Goal: Information Seeking & Learning: Learn about a topic

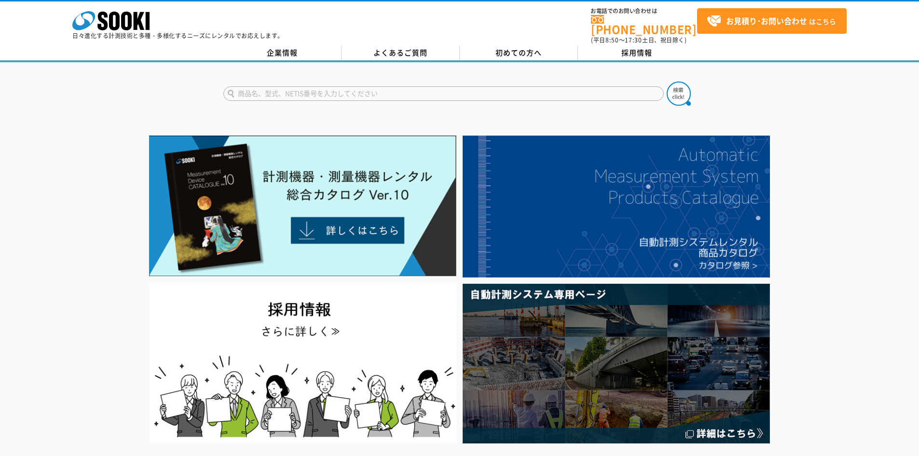
click at [290, 89] on input "text" at bounding box center [443, 93] width 441 height 14
type input "れ"
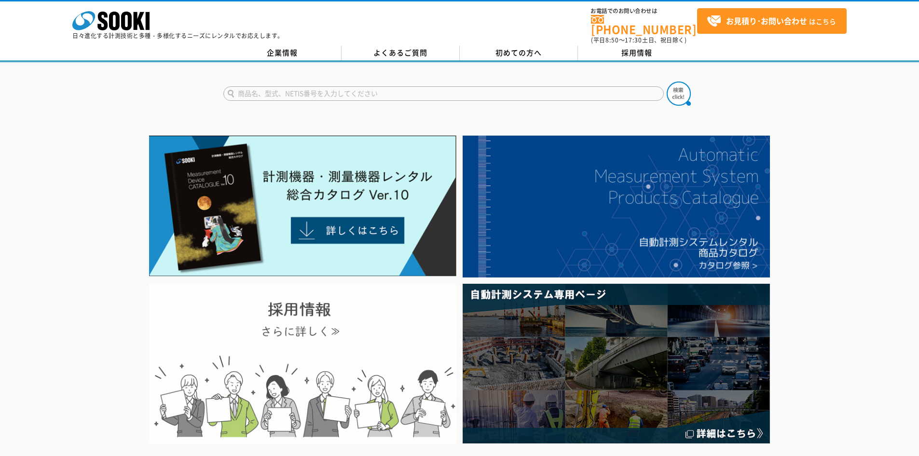
type input "商品名、型式、NETIS番号を入力してください"
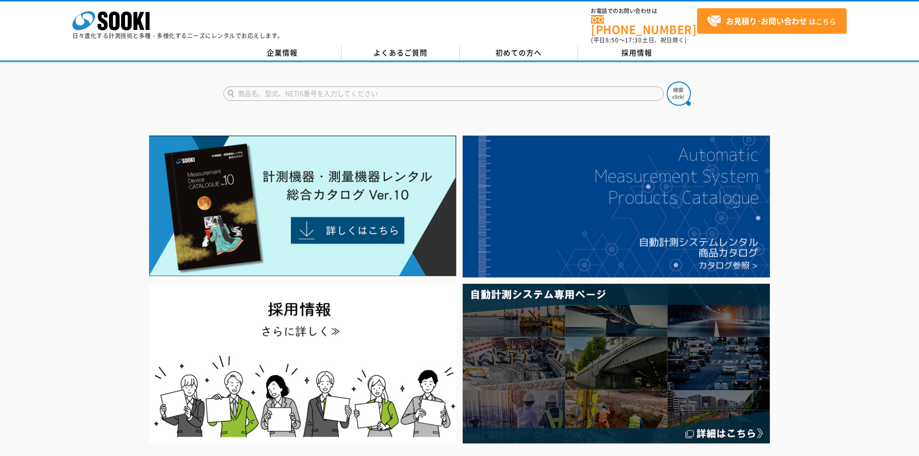
click at [287, 86] on input "text" at bounding box center [443, 93] width 441 height 14
paste input "LTC-X9001"
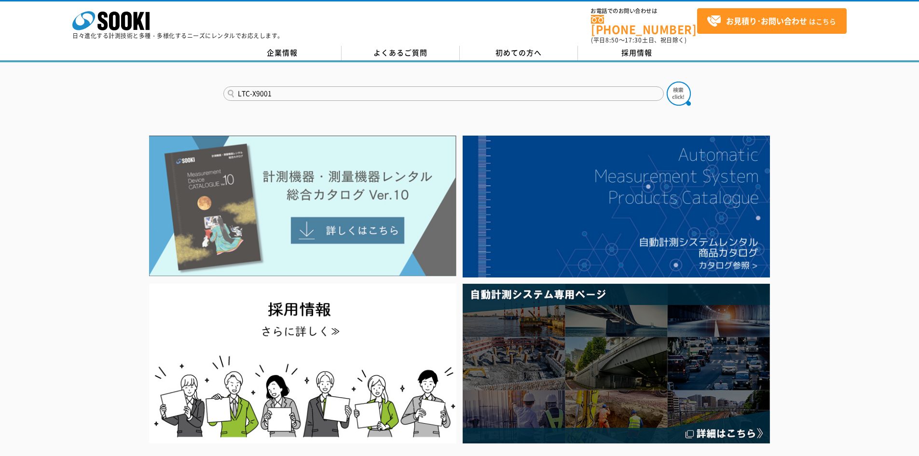
type input "LTC-X9001"
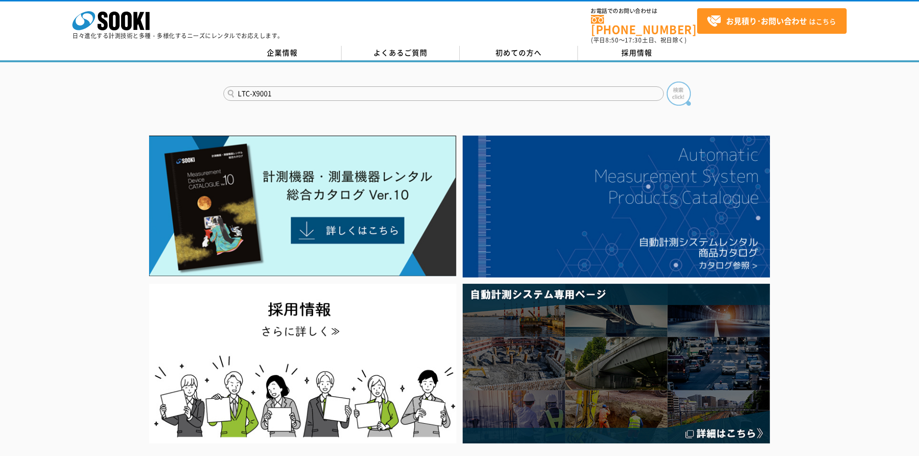
click at [679, 92] on img at bounding box center [679, 94] width 24 height 24
click at [278, 88] on input "LTC-X9001" at bounding box center [443, 93] width 441 height 14
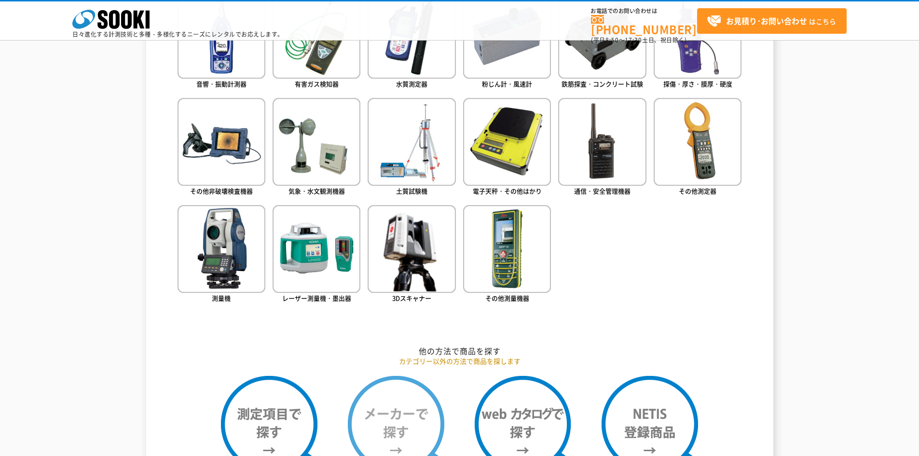
scroll to position [458, 0]
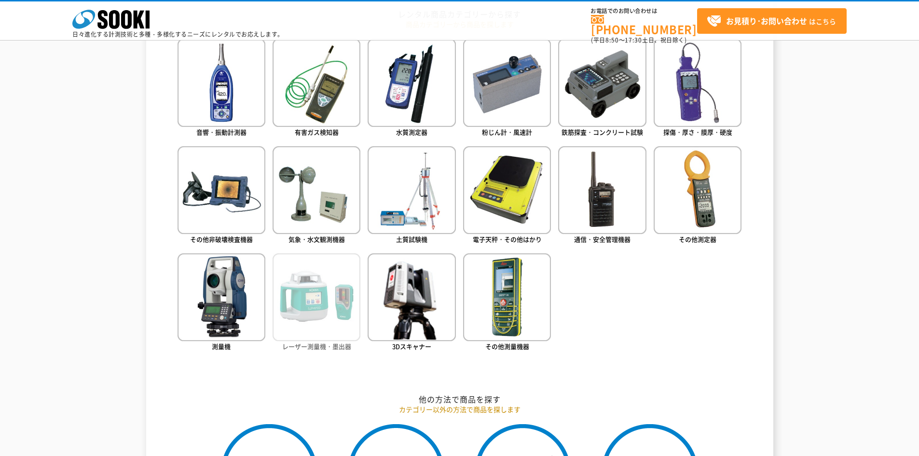
click at [319, 325] on img at bounding box center [317, 297] width 88 height 88
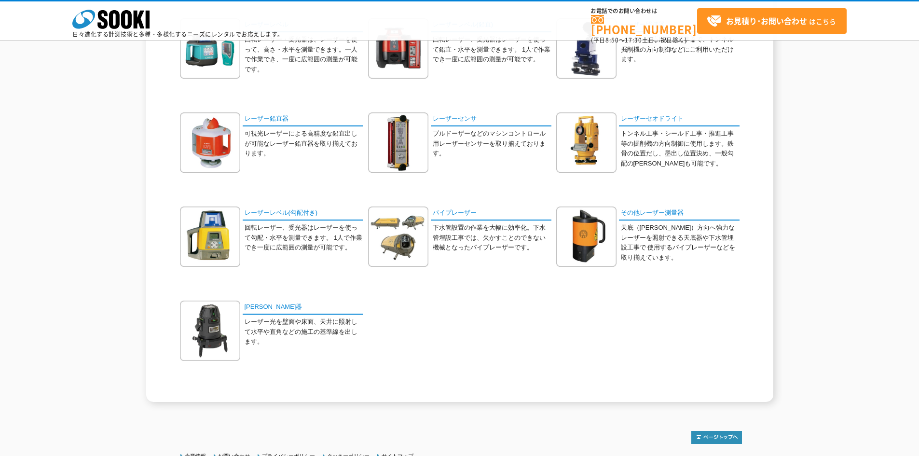
scroll to position [193, 0]
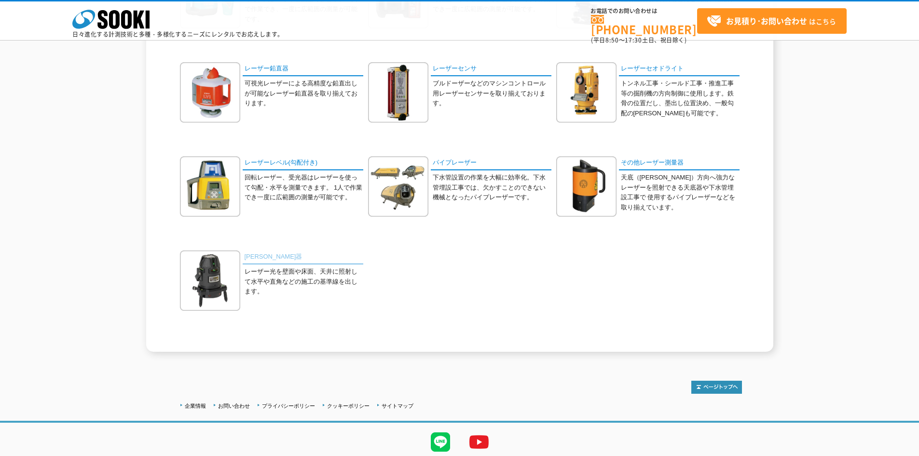
click at [256, 260] on link "墨出器" at bounding box center [303, 258] width 121 height 14
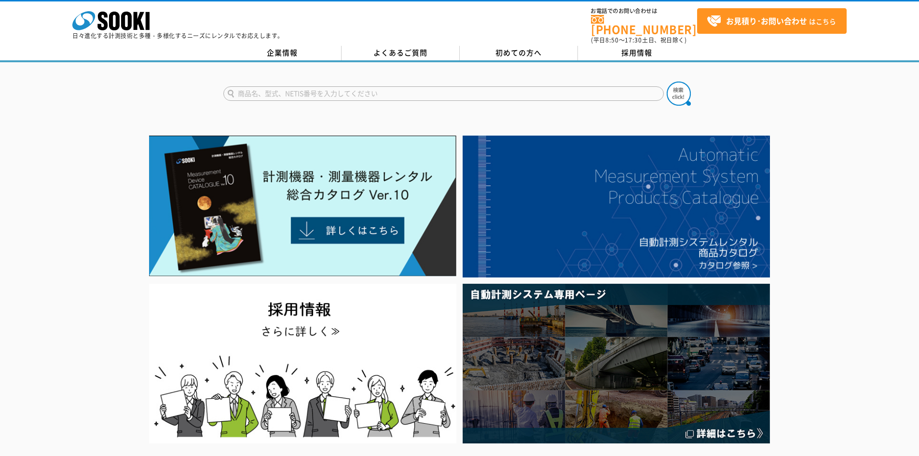
click at [293, 86] on input "text" at bounding box center [443, 93] width 441 height 14
click at [667, 82] on button at bounding box center [679, 94] width 24 height 24
click at [302, 92] on input "レーザー墨出し" at bounding box center [443, 93] width 441 height 14
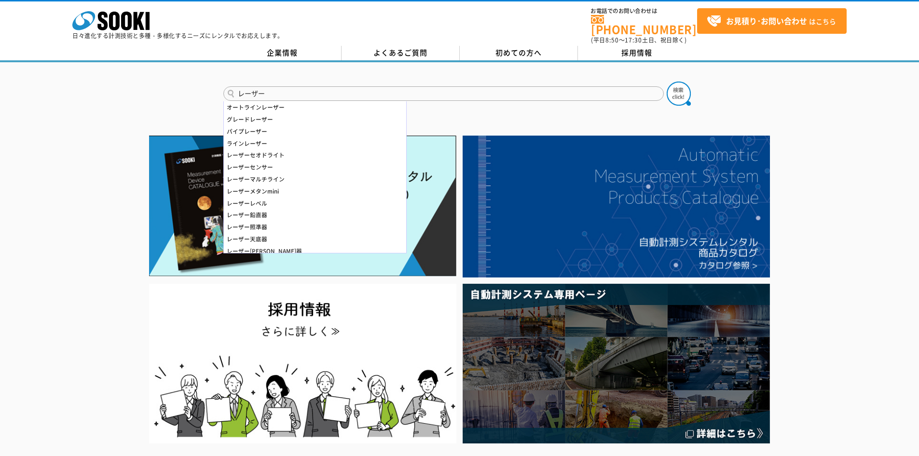
type input "レーザー"
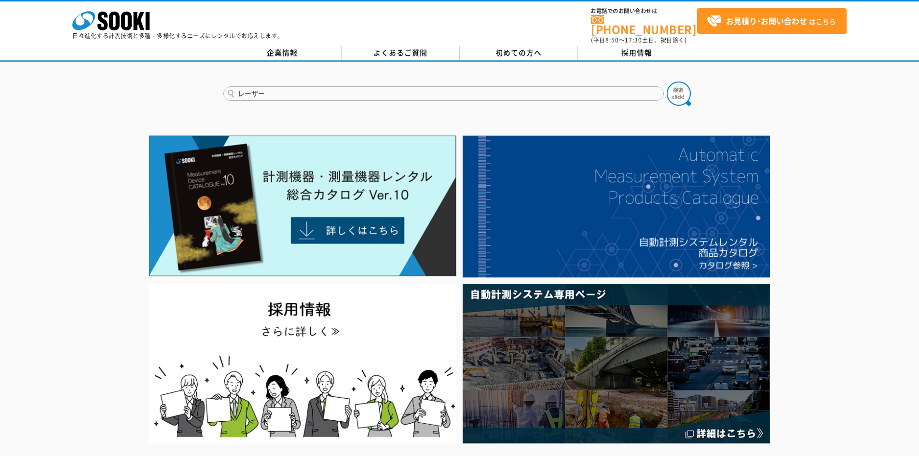
click at [273, 93] on input "レーザー" at bounding box center [443, 93] width 441 height 14
click at [667, 82] on button at bounding box center [679, 94] width 24 height 24
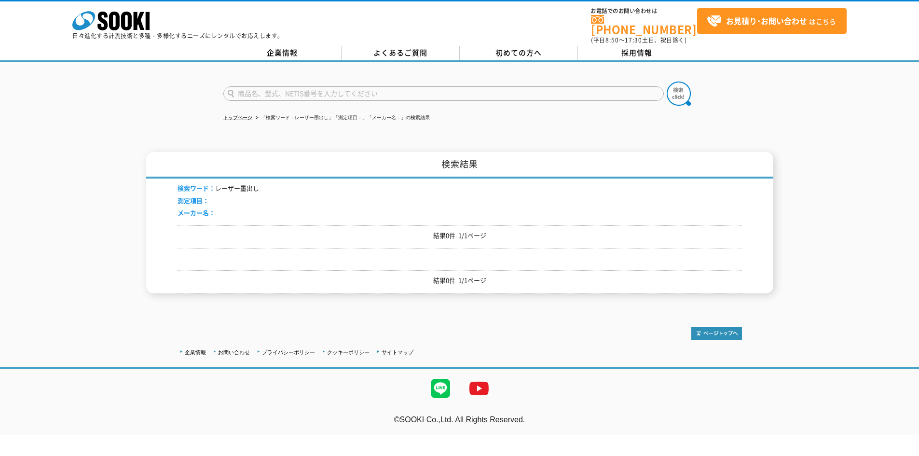
click at [267, 87] on input "text" at bounding box center [443, 93] width 441 height 14
type input "れ"
type input "え"
type input "商品名、型式、NETIS番号を入力してください"
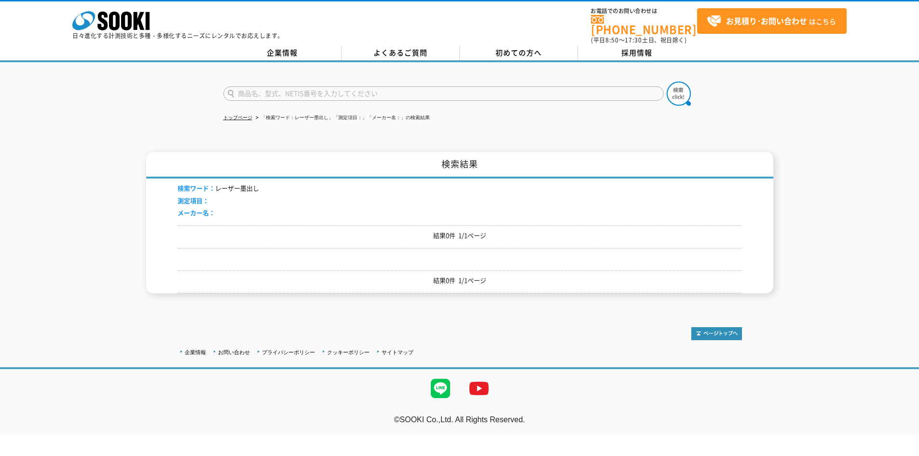
click at [334, 87] on input "text" at bounding box center [443, 93] width 441 height 14
paste input "LTC-X9001"
type input "LTC-X9001"
click at [669, 92] on img at bounding box center [679, 94] width 24 height 24
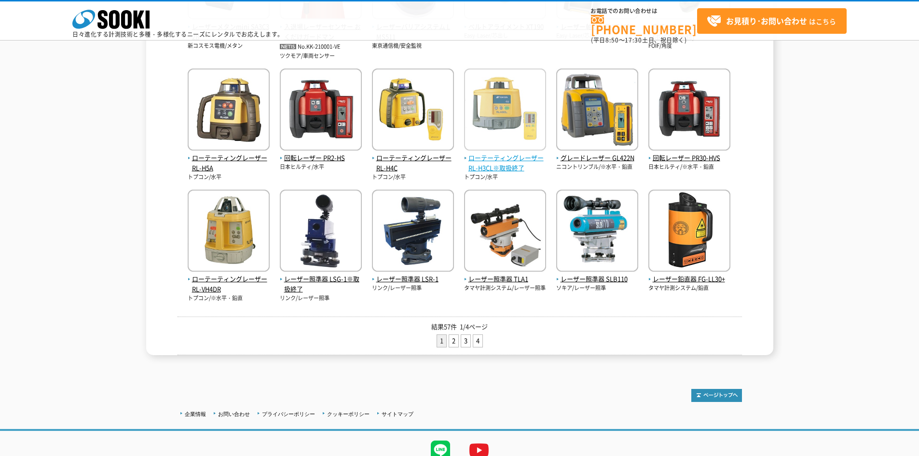
scroll to position [338, 0]
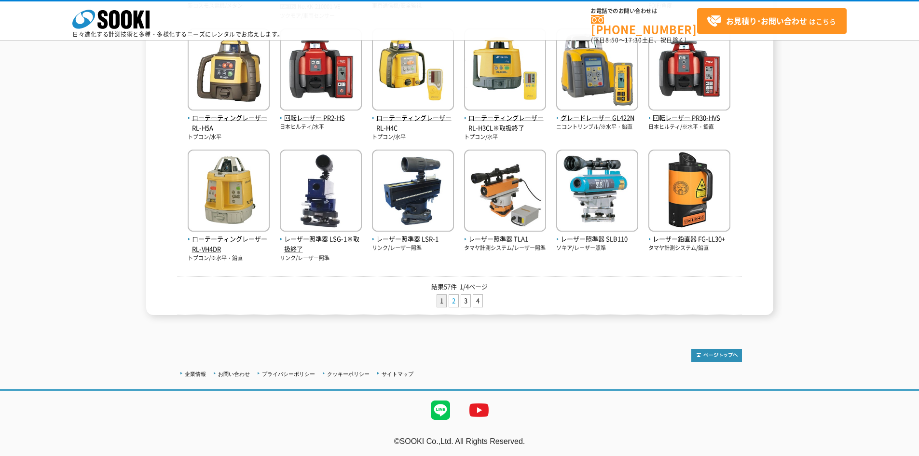
click at [452, 303] on link "2" at bounding box center [453, 301] width 9 height 12
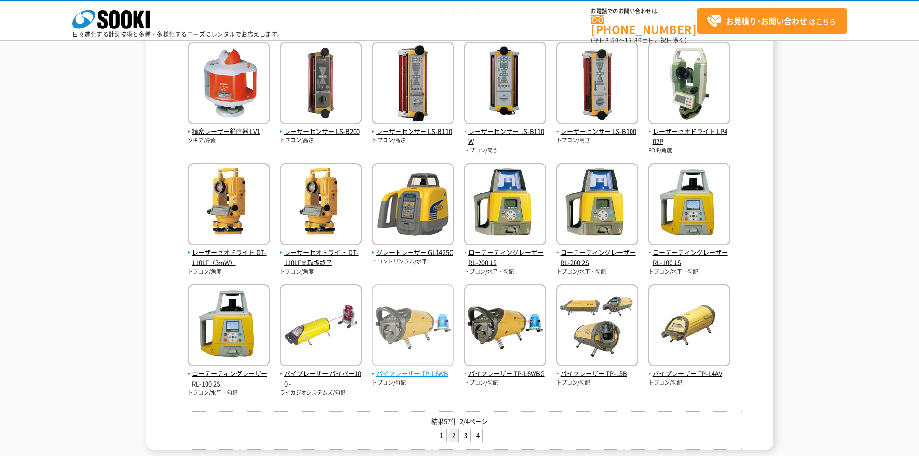
scroll to position [329, 0]
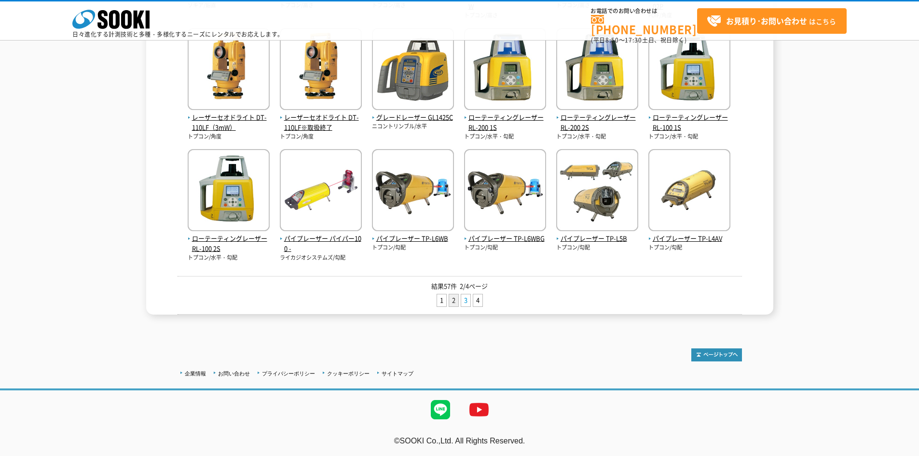
click at [468, 302] on link "3" at bounding box center [465, 300] width 9 height 12
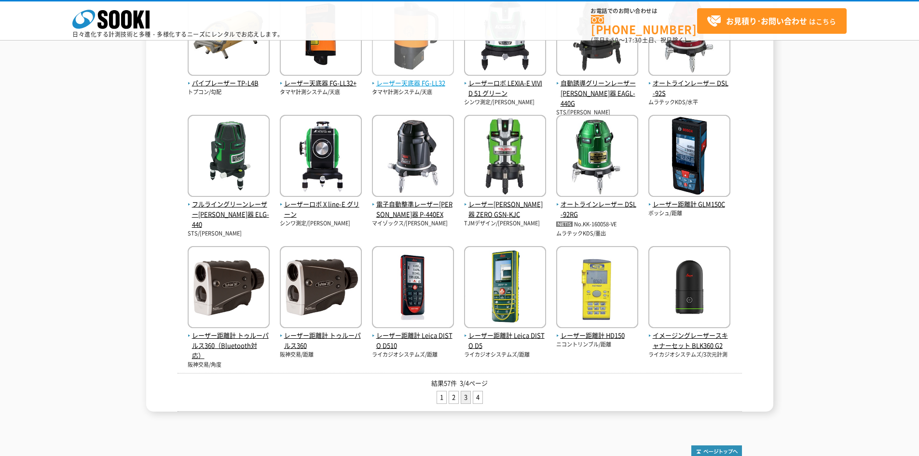
scroll to position [339, 0]
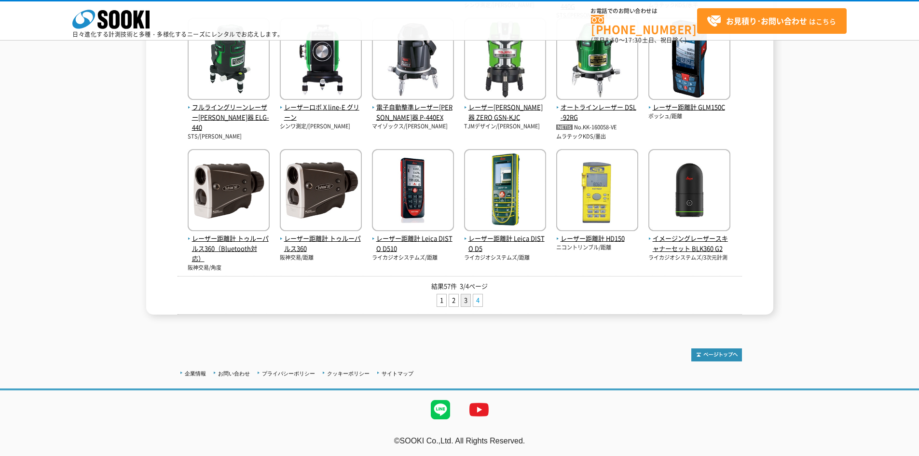
click at [479, 299] on link "4" at bounding box center [478, 300] width 9 height 12
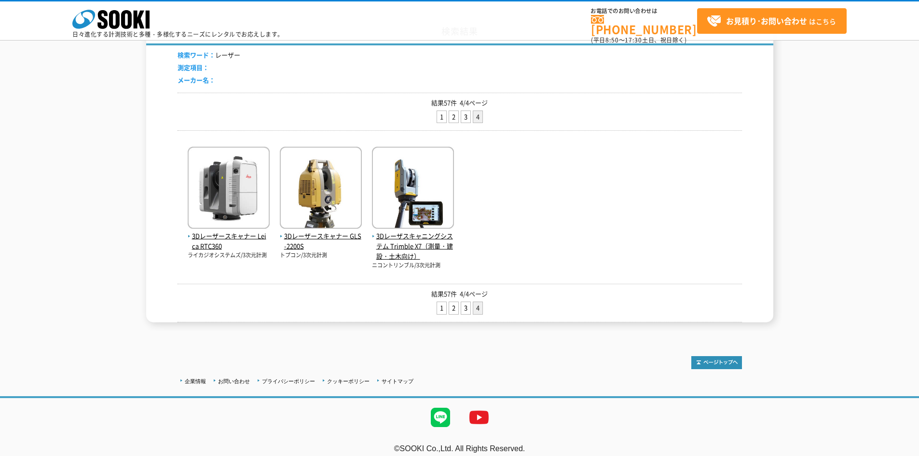
scroll to position [97, 0]
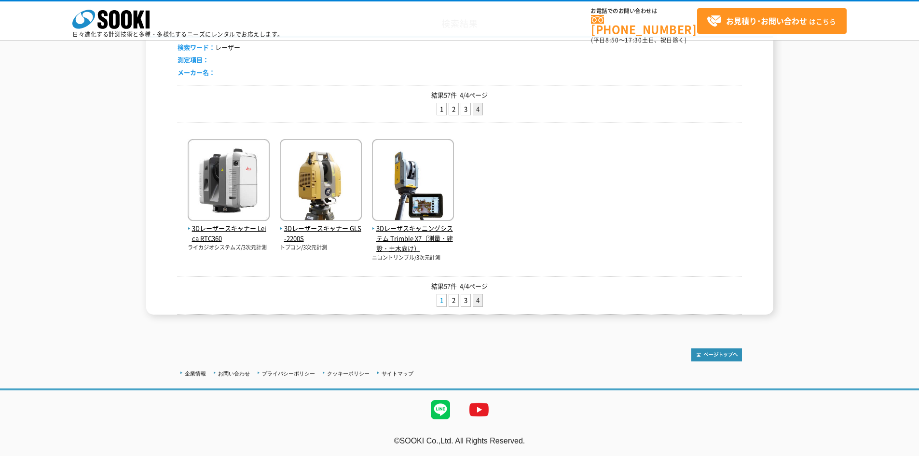
click at [443, 298] on link "1" at bounding box center [441, 300] width 9 height 12
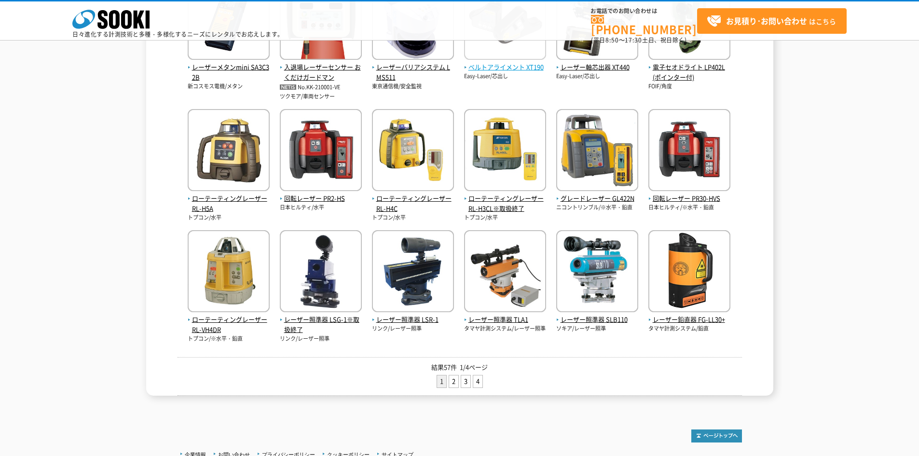
scroll to position [338, 0]
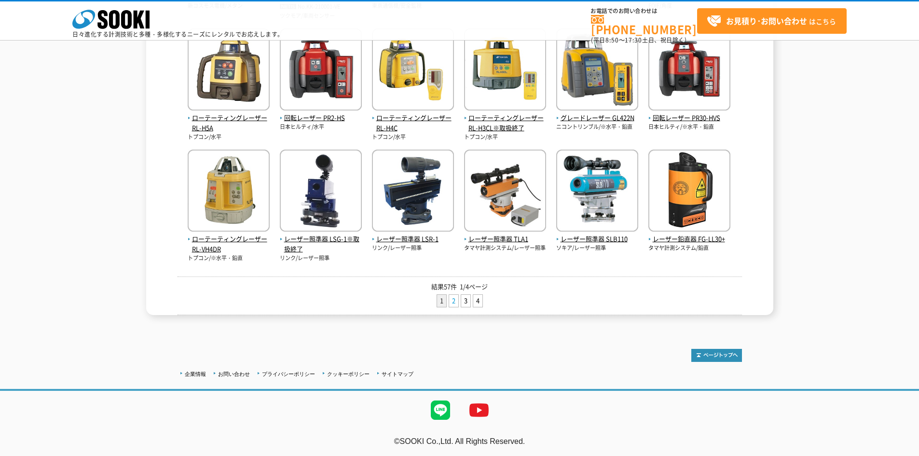
click at [453, 303] on link "2" at bounding box center [453, 301] width 9 height 12
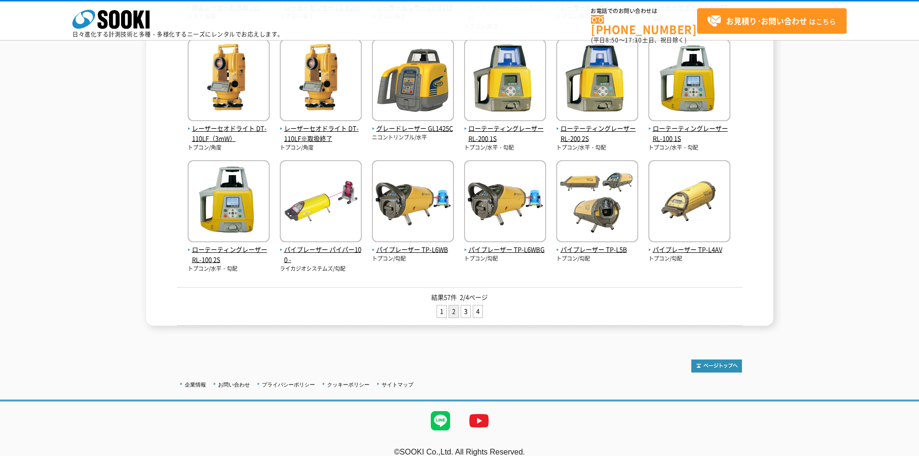
scroll to position [329, 0]
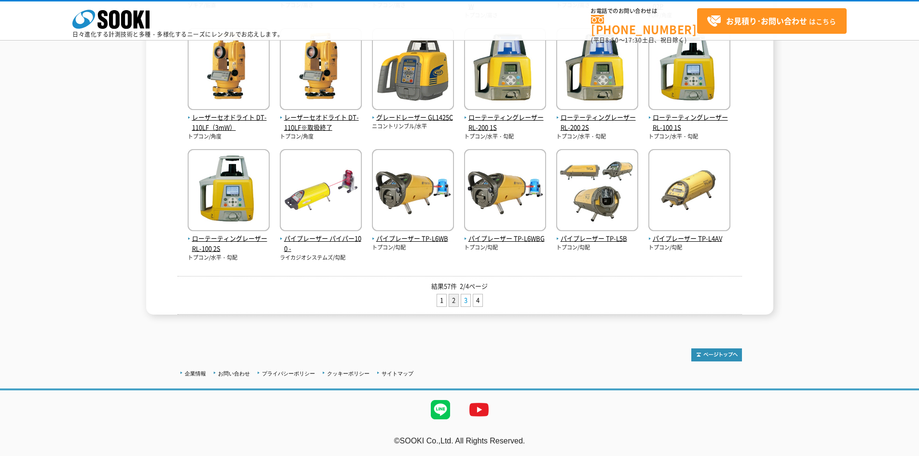
click at [467, 297] on link "3" at bounding box center [465, 300] width 9 height 12
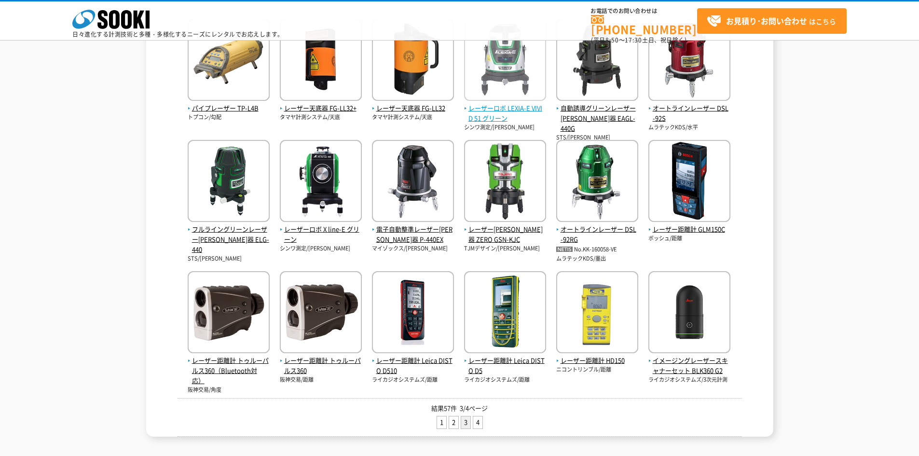
scroll to position [241, 0]
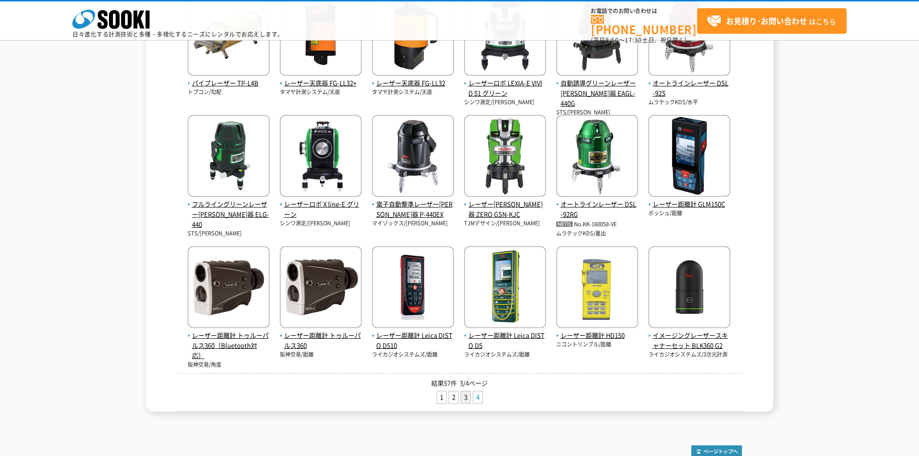
click at [479, 399] on link "4" at bounding box center [478, 397] width 9 height 12
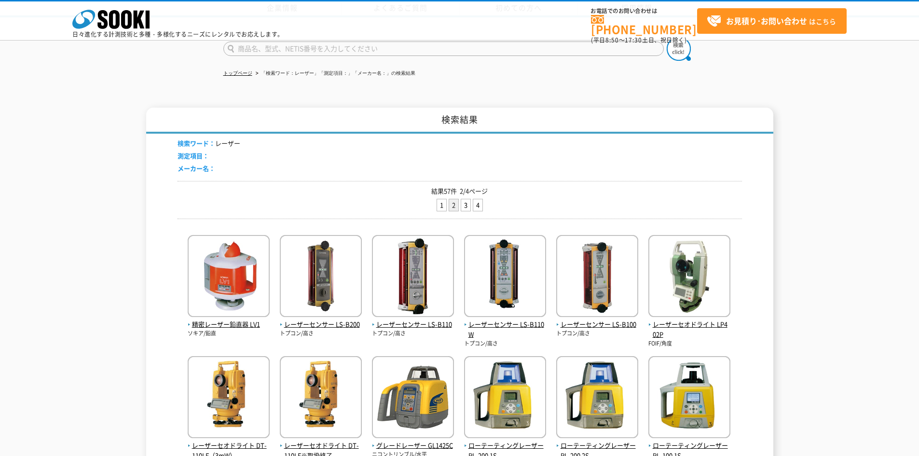
scroll to position [329, 0]
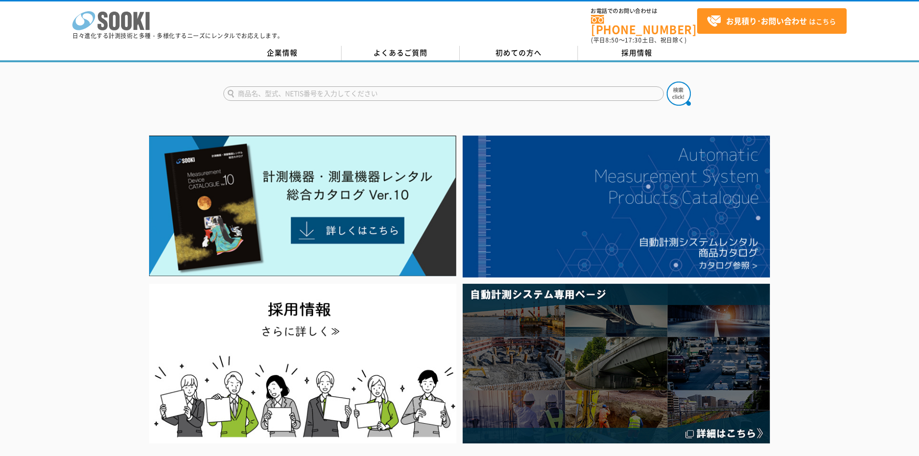
click at [83, 17] on icon "株式会社 ソーキ" at bounding box center [110, 20] width 77 height 19
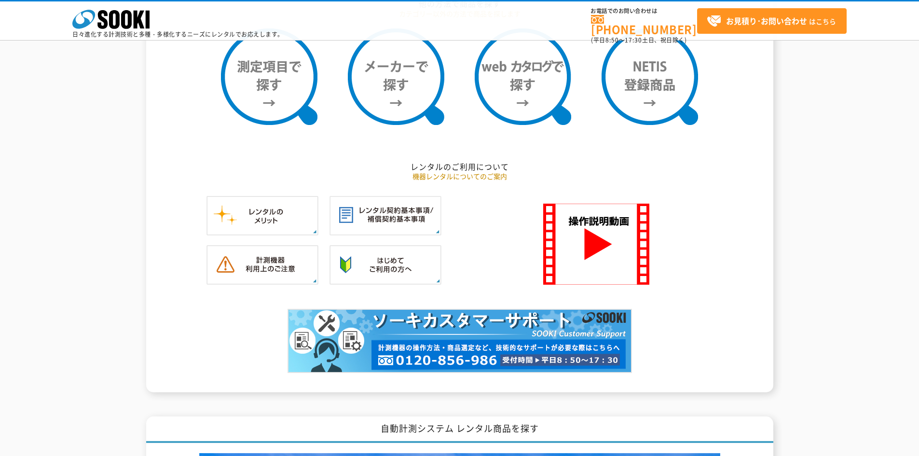
scroll to position [844, 0]
